Goal: Task Accomplishment & Management: Manage account settings

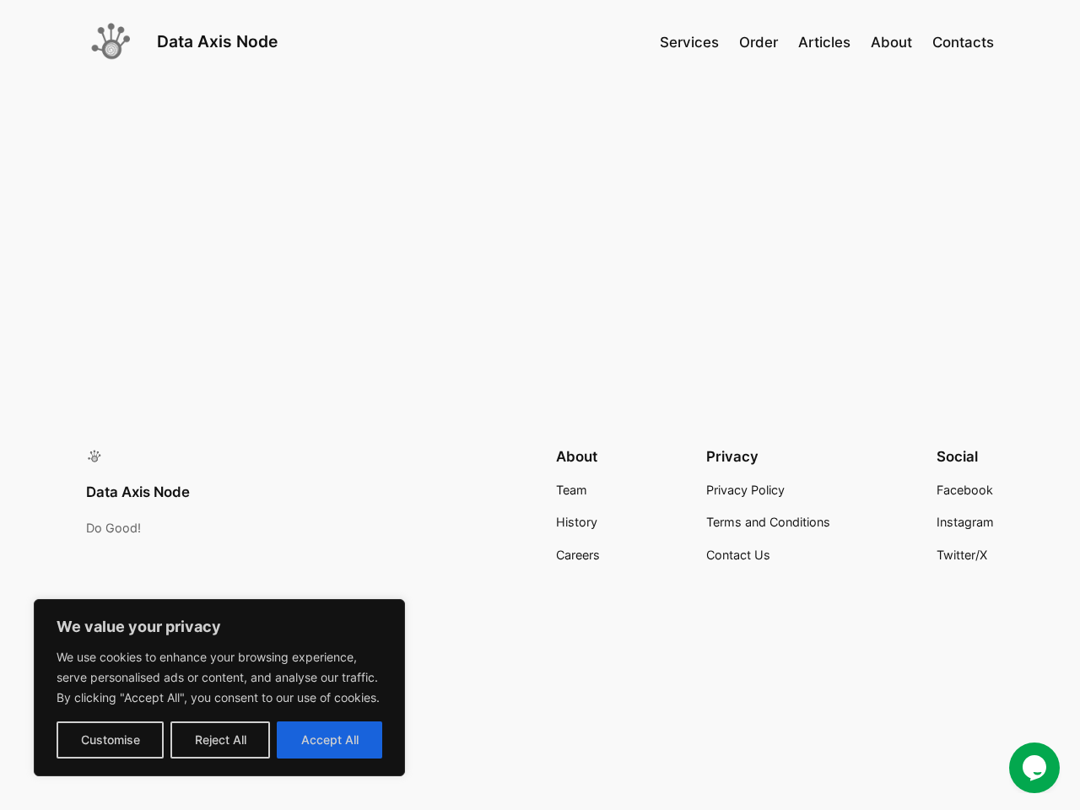
click at [540, 386] on div "Data Axis Node Do Good! About Team History Careers Privacy Privacy Policy Terms…" at bounding box center [540, 566] width 1080 height 411
click at [110, 740] on button "Customise" at bounding box center [110, 739] width 107 height 37
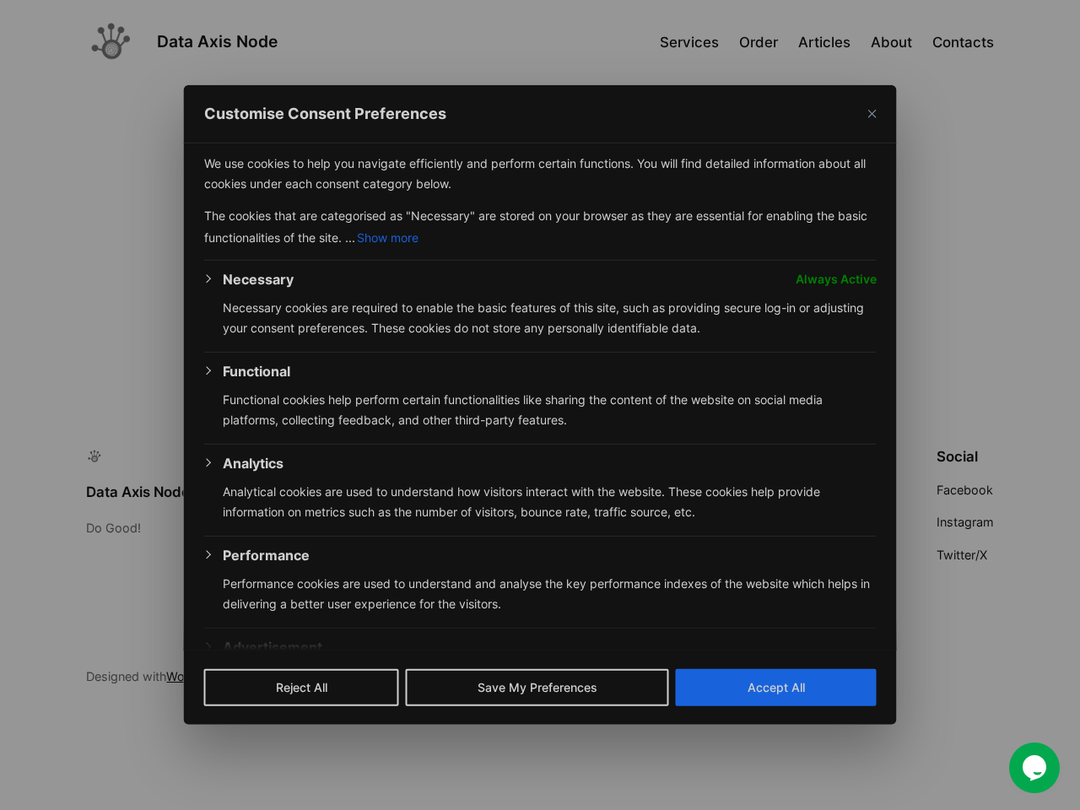
click at [220, 740] on div at bounding box center [540, 405] width 1080 height 810
click at [329, 720] on div "Necessary Always Active Necessary cookies are required to enable the basic feat…" at bounding box center [540, 494] width 673 height 451
click at [571, 473] on div "Analytics" at bounding box center [550, 463] width 654 height 20
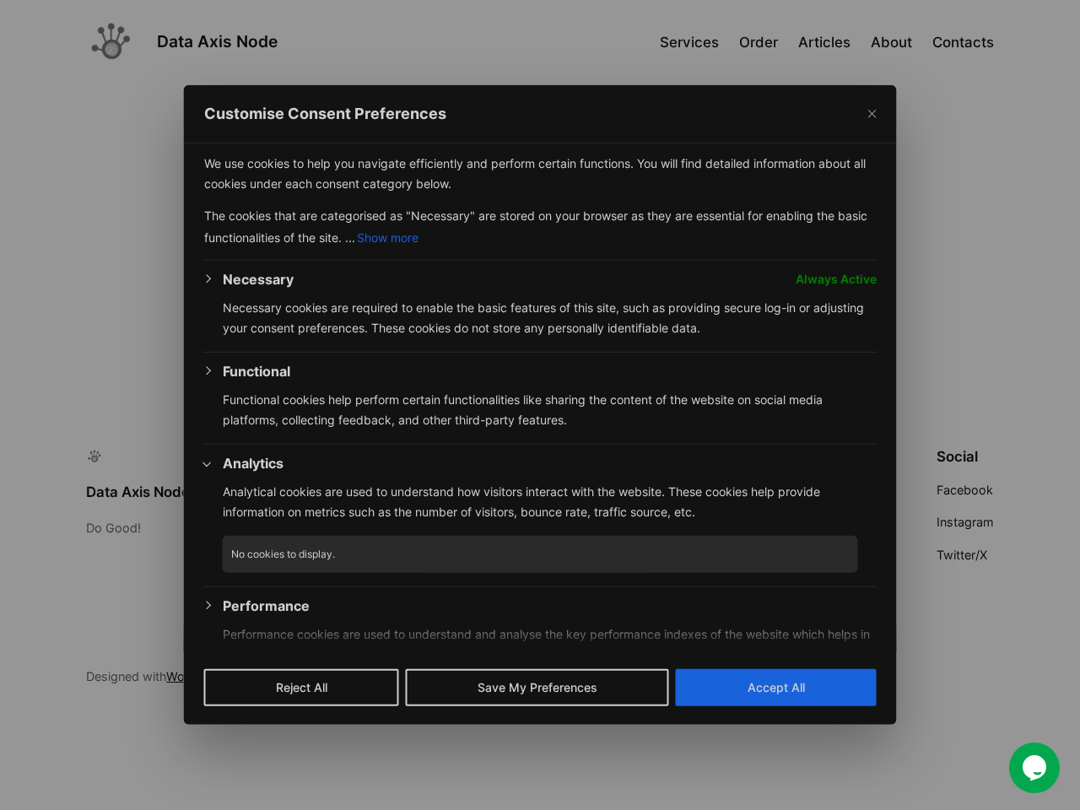
click at [576, 522] on div "Analytics Analytical cookies are used to understand how visitors interact with …" at bounding box center [550, 494] width 654 height 83
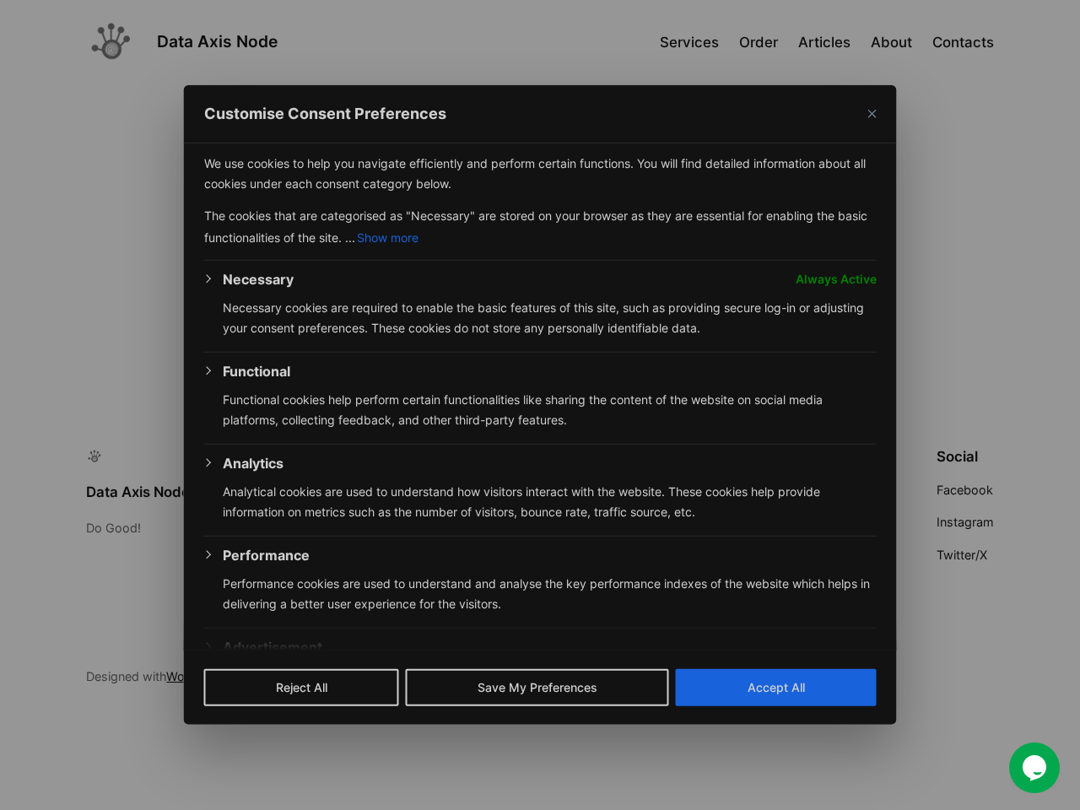
click at [578, 555] on div "Performance" at bounding box center [550, 555] width 654 height 20
click at [745, 490] on p "Analytical cookies are used to understand how visitors interact with the websit…" at bounding box center [550, 502] width 654 height 41
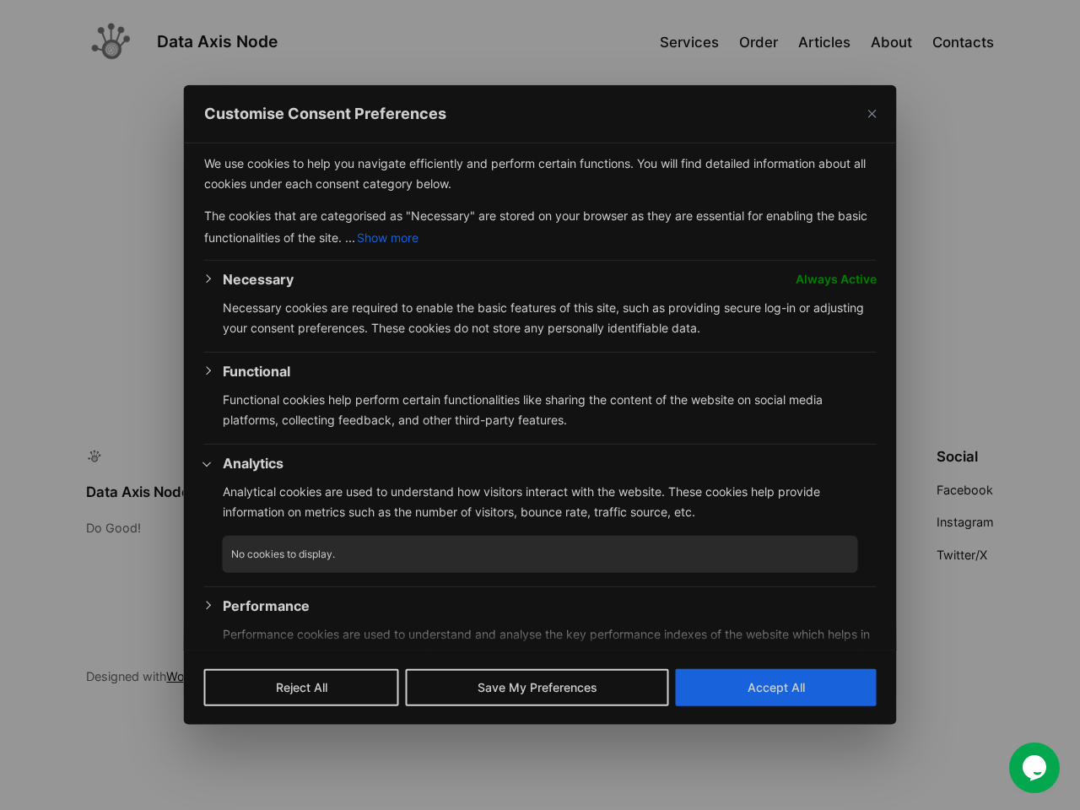
click at [768, 522] on div "Analytics Analytical cookies are used to understand how visitors interact with …" at bounding box center [550, 494] width 654 height 83
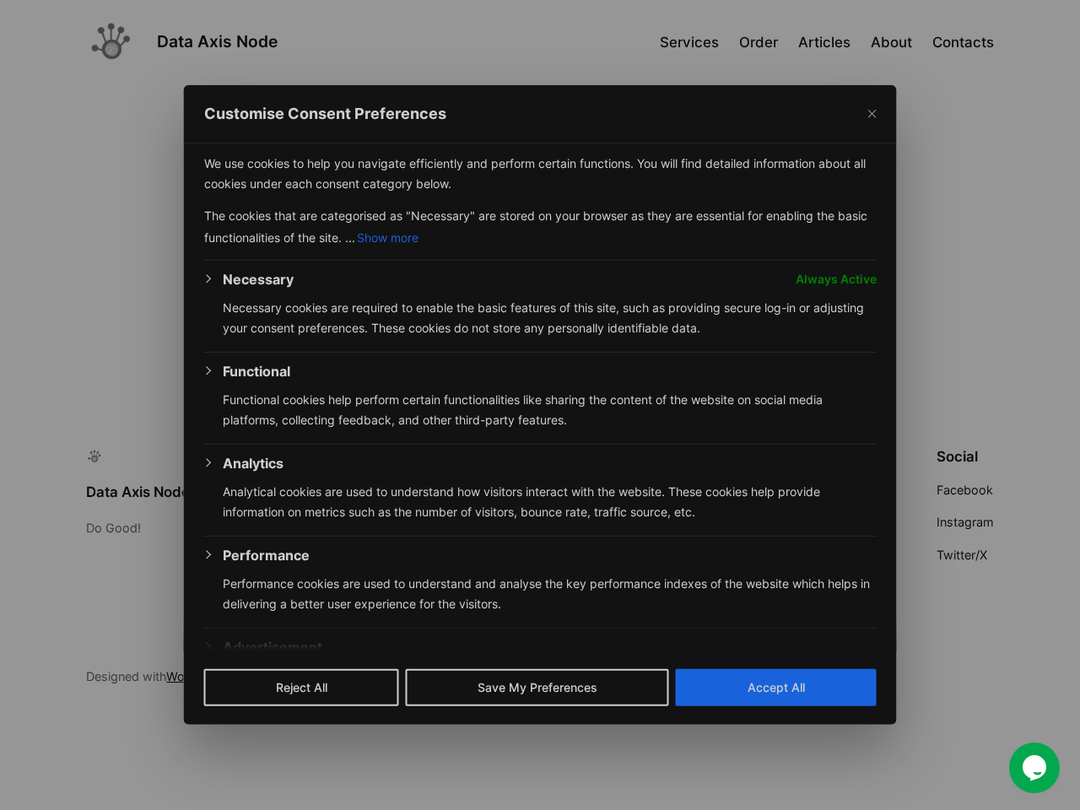
click at [738, 555] on div "Performance" at bounding box center [550, 555] width 654 height 20
